Goal: Obtain resource: Download file/media

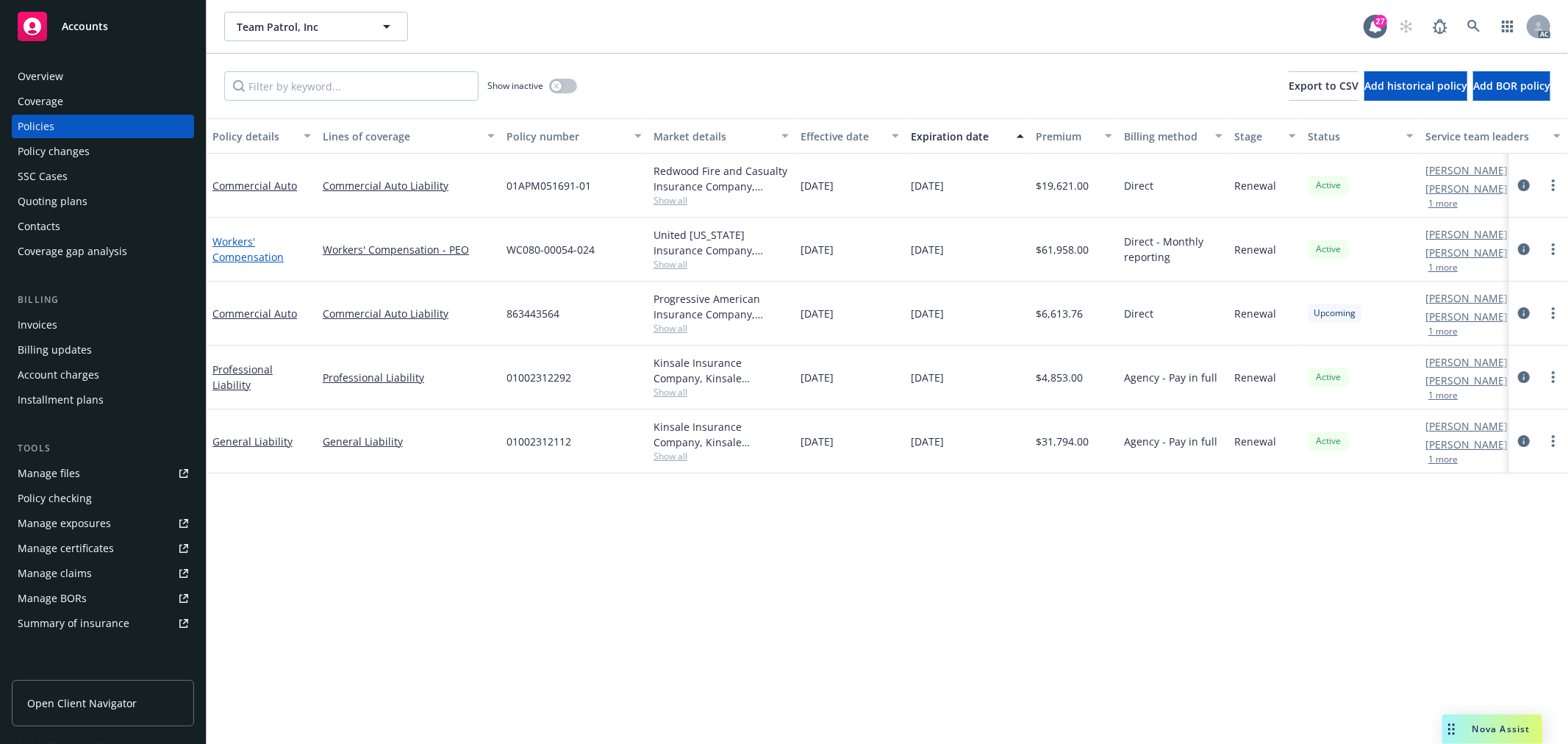
click at [241, 255] on link "Workers' Compensation" at bounding box center [248, 249] width 71 height 29
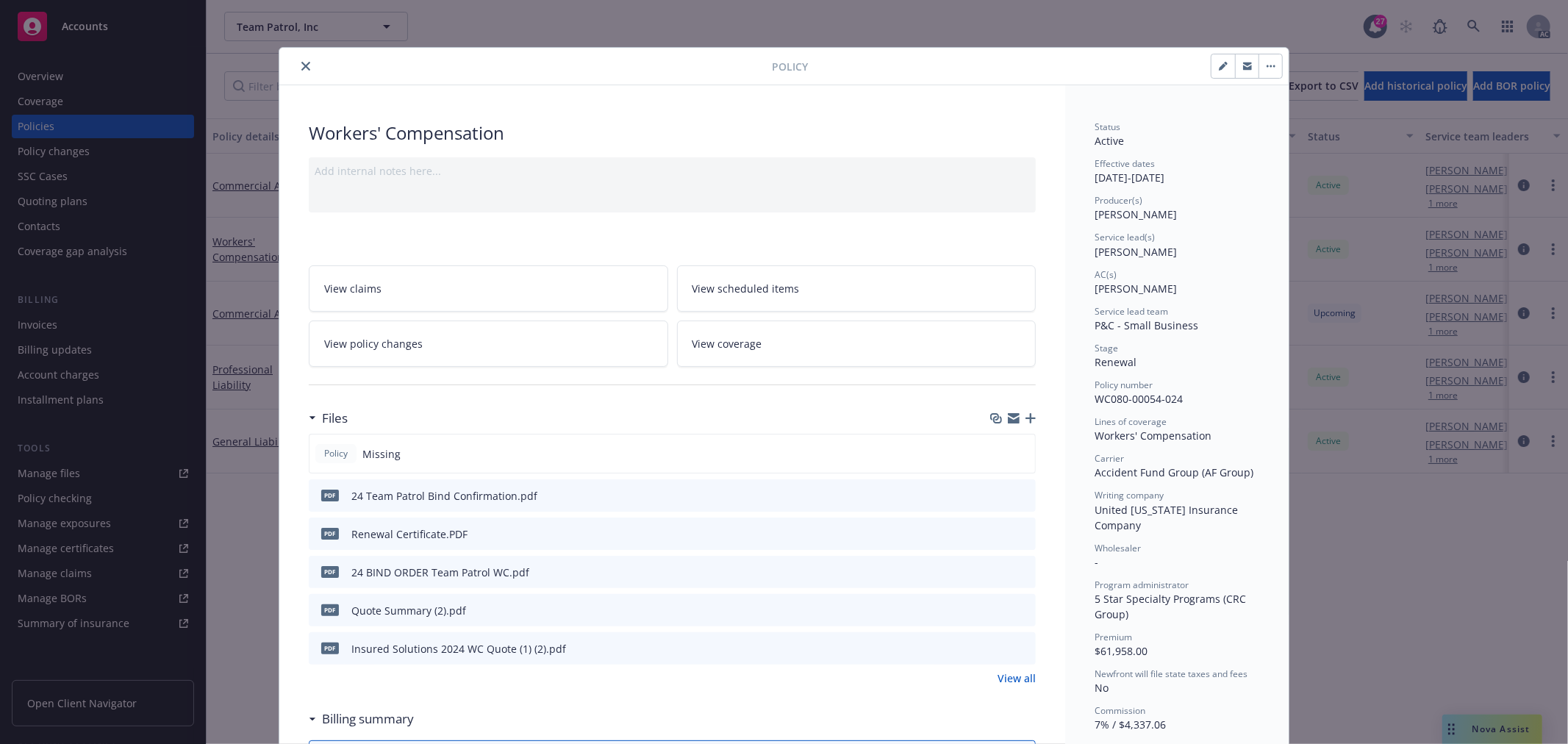
click at [492, 348] on link "View policy changes" at bounding box center [488, 344] width 359 height 46
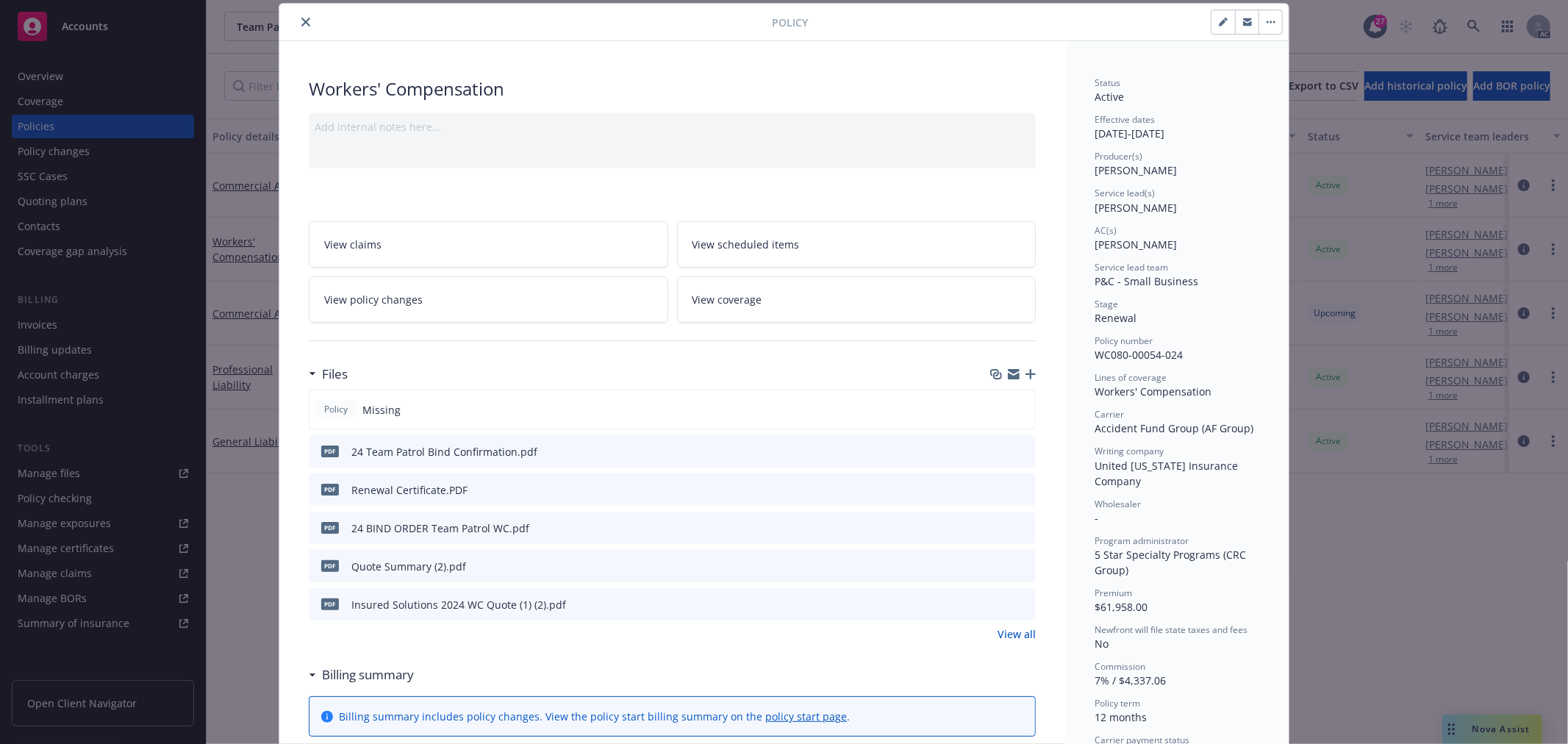
click at [1022, 637] on link "View all" at bounding box center [1016, 634] width 39 height 15
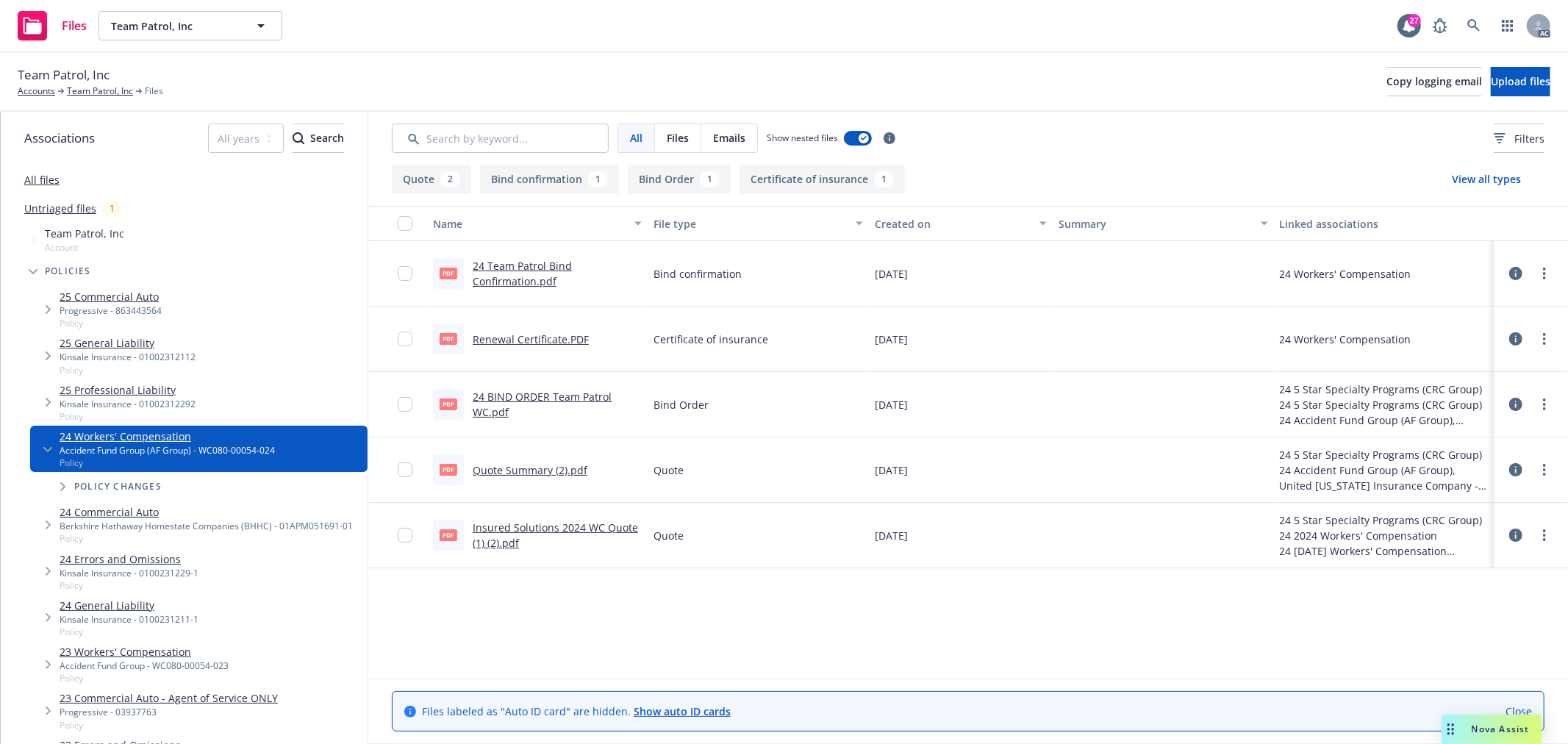
click at [549, 472] on link "Quote Summary (2).pdf" at bounding box center [530, 470] width 115 height 14
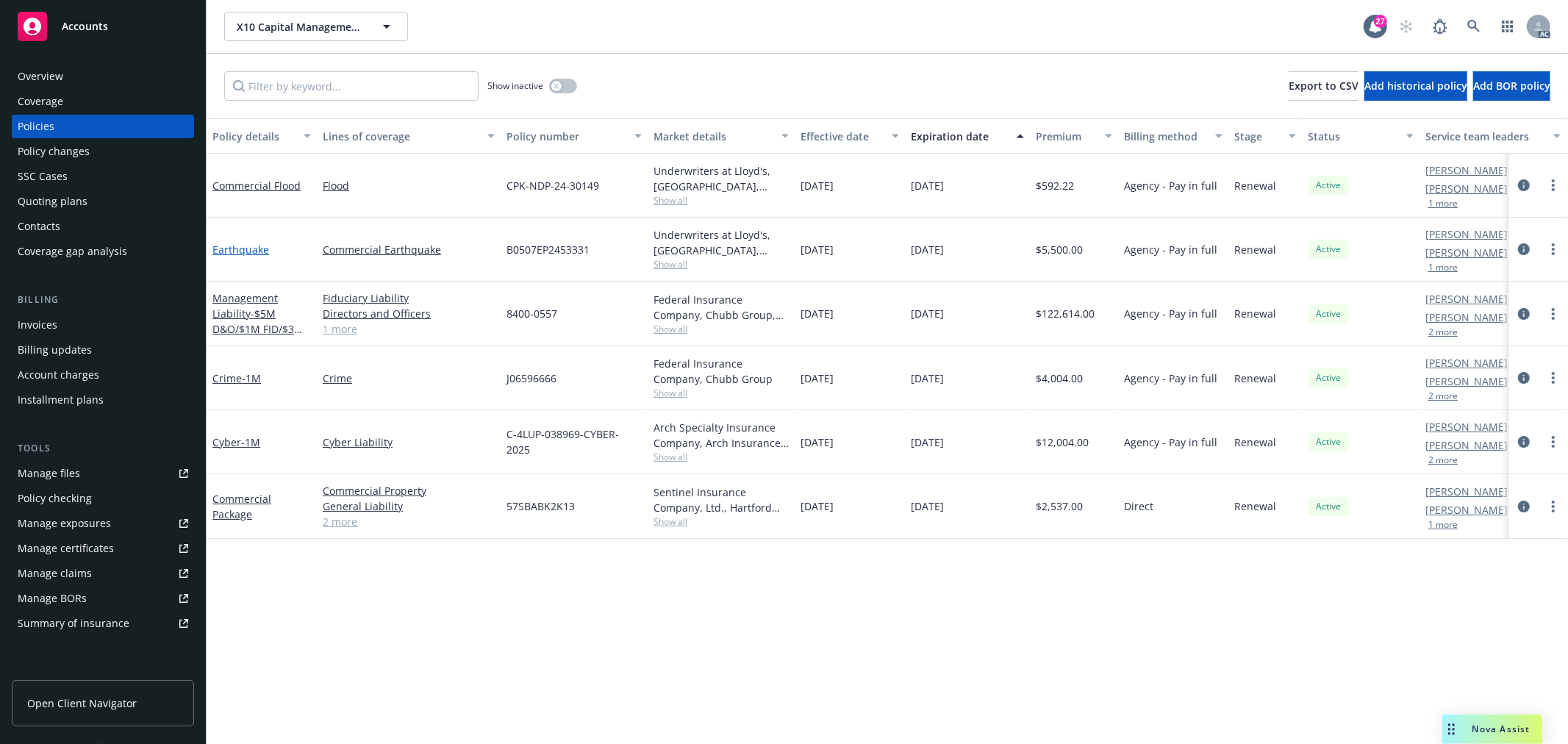
click at [254, 245] on link "Earthquake" at bounding box center [241, 250] width 57 height 14
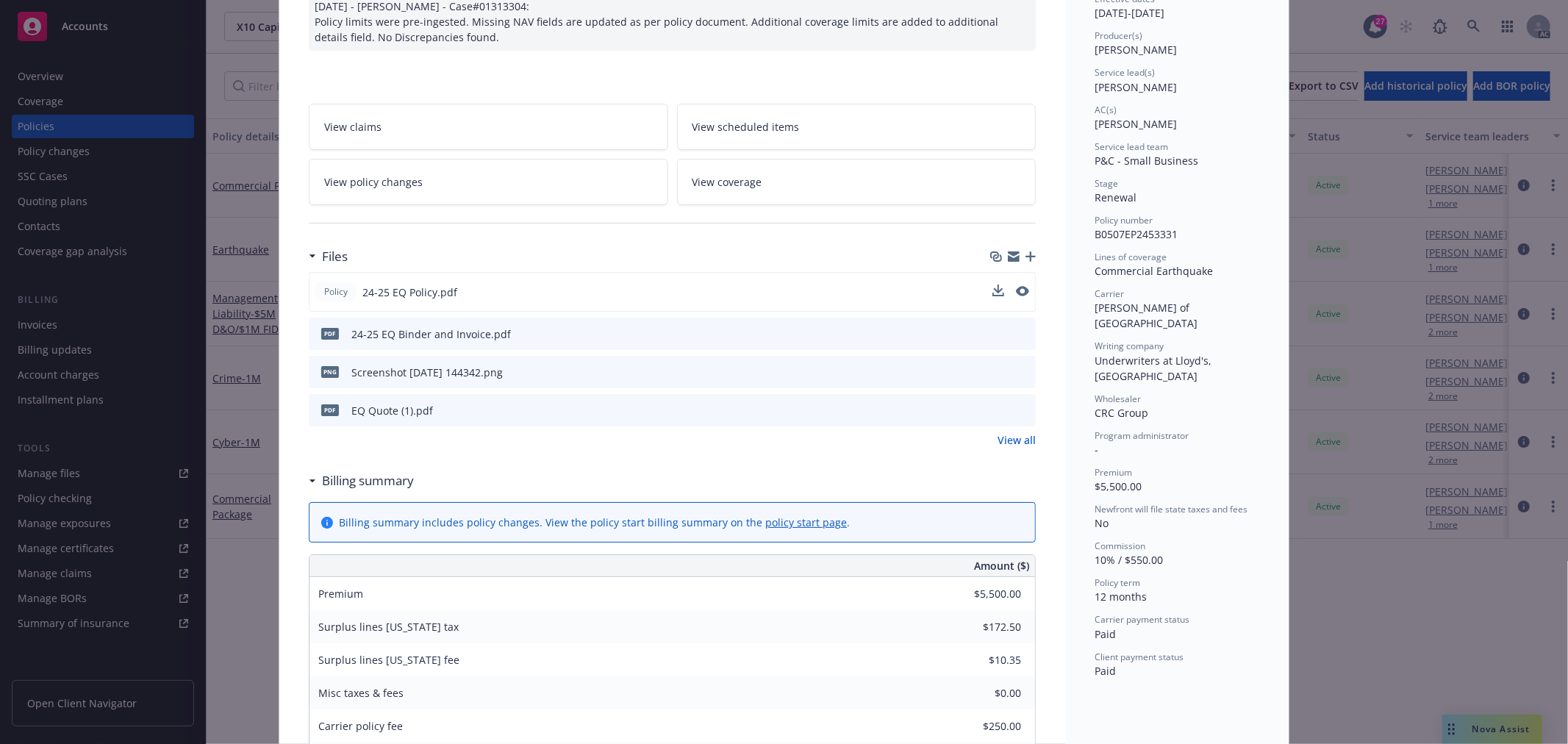
scroll to position [163, 0]
click at [449, 186] on link "View policy changes" at bounding box center [488, 184] width 359 height 46
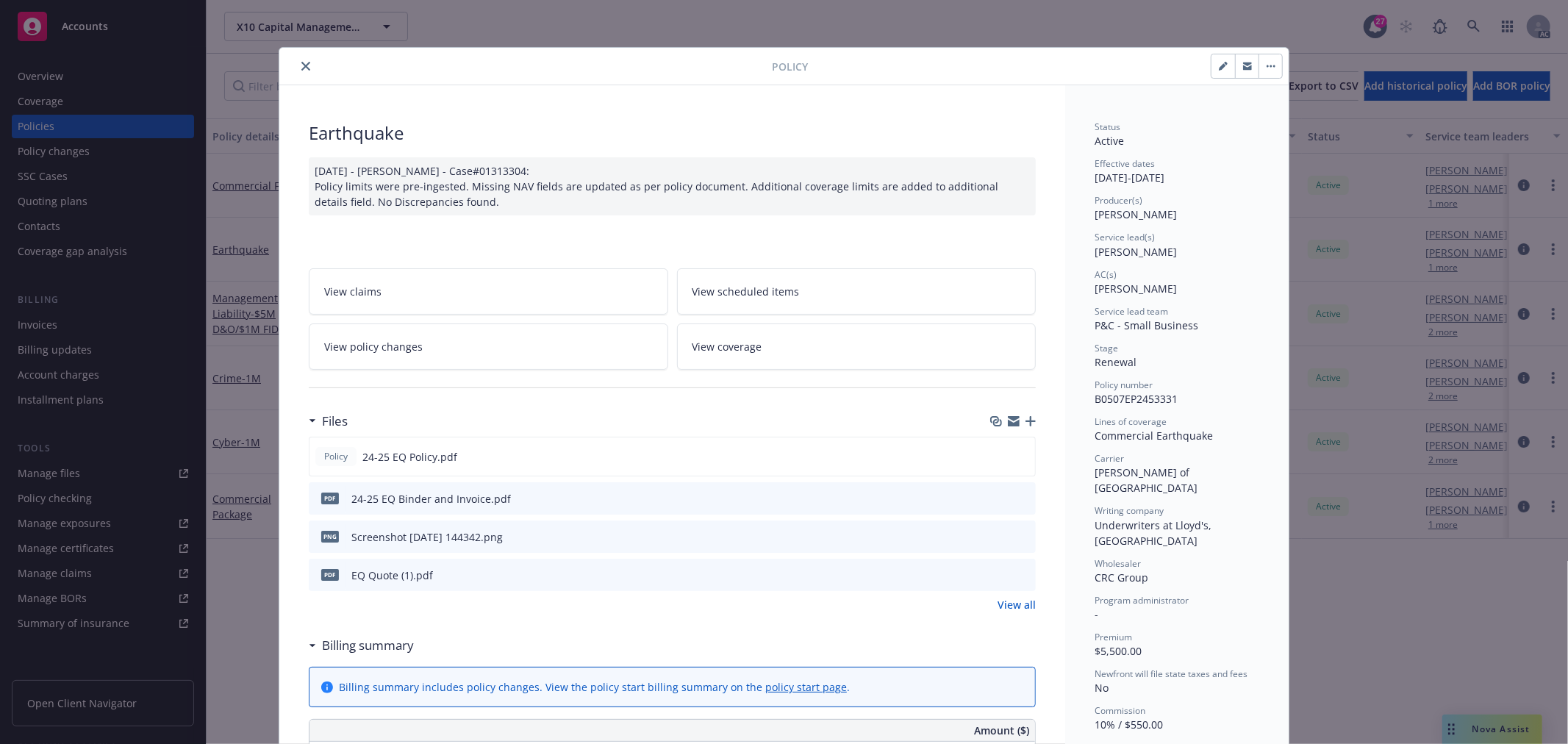
scroll to position [44, 0]
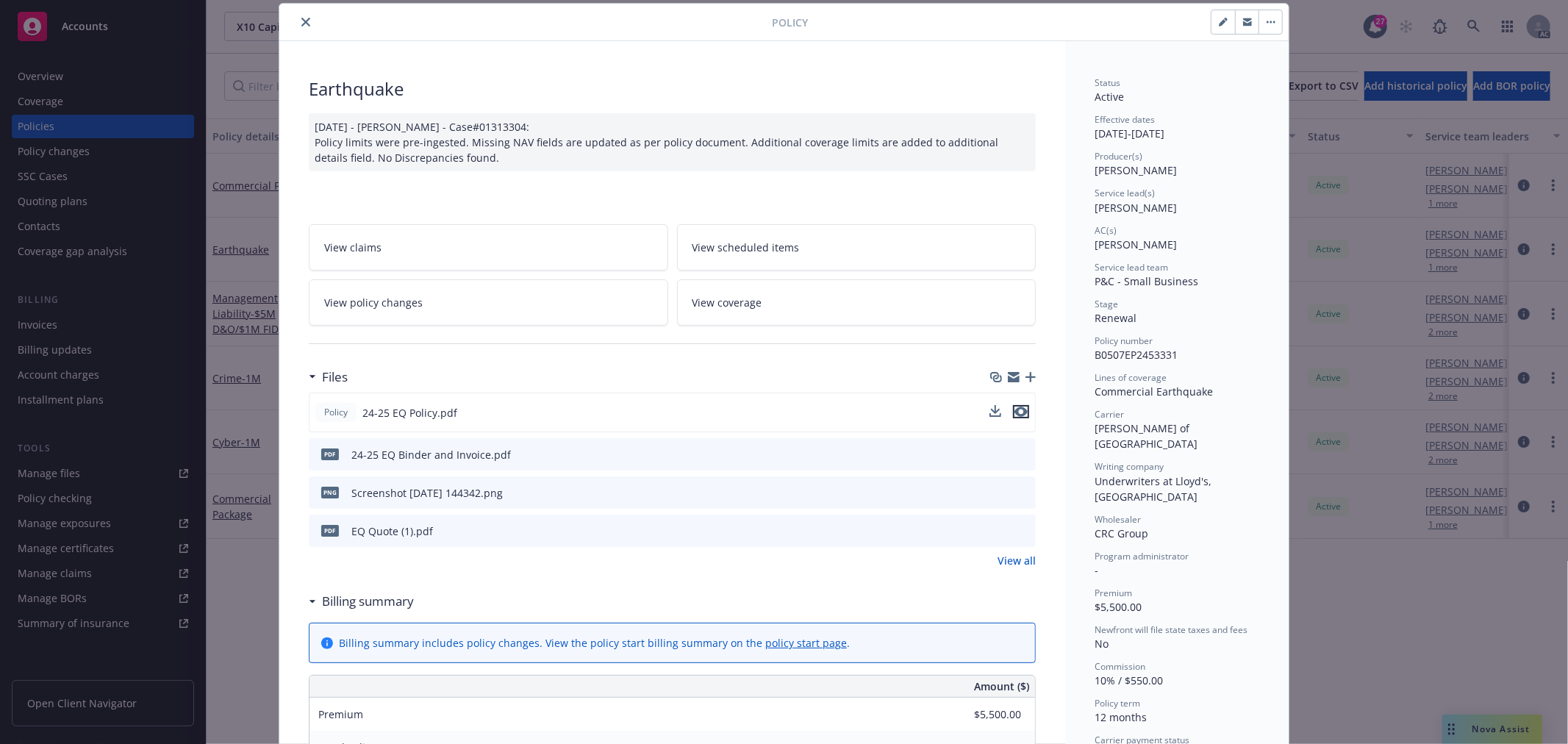
click at [1019, 414] on icon "preview file" at bounding box center [1021, 412] width 13 height 10
